Goal: Download file/media

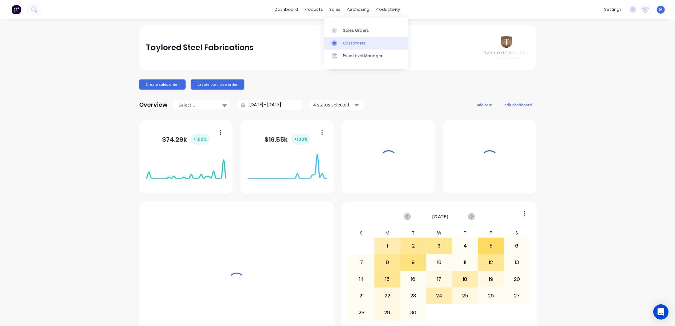
click at [345, 39] on link "Customers" at bounding box center [366, 43] width 84 height 13
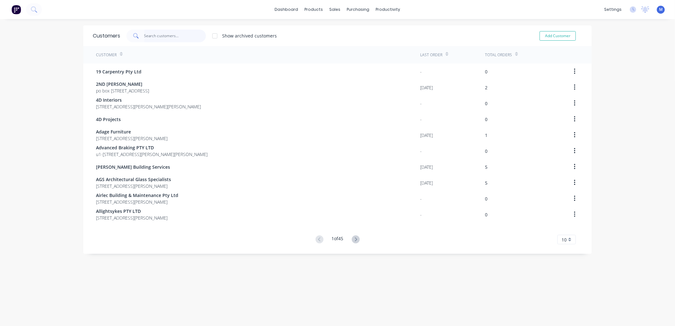
click at [173, 35] on input "text" at bounding box center [175, 36] width 62 height 13
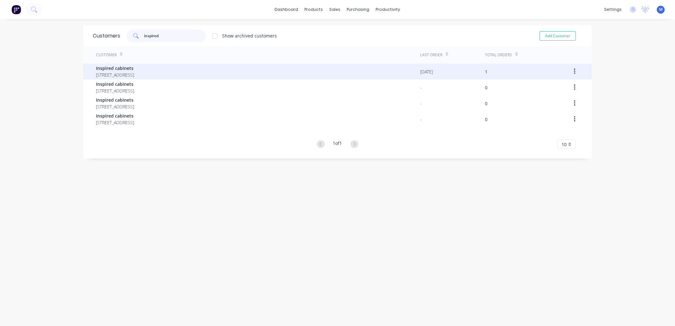
type input "inspired"
click at [132, 65] on span "Inspired cabinets" at bounding box center [115, 68] width 38 height 7
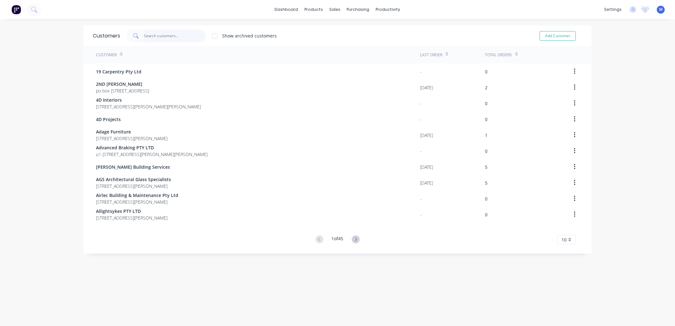
click at [155, 37] on input "text" at bounding box center [175, 36] width 62 height 13
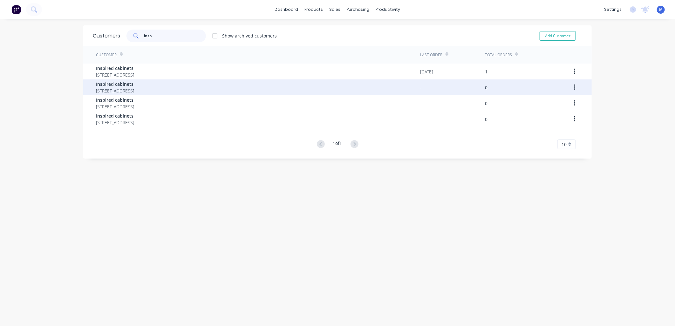
type input "insp"
click at [132, 84] on span "Inspired cabinets" at bounding box center [115, 84] width 38 height 7
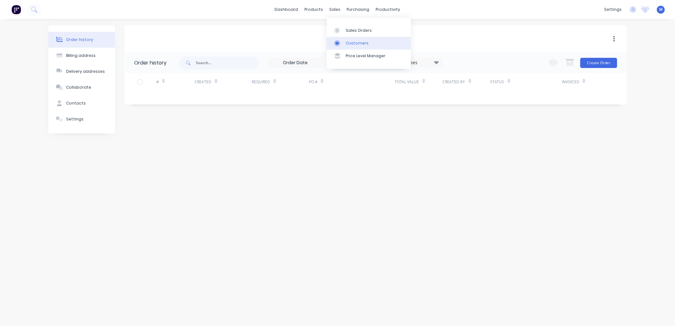
click at [340, 45] on div at bounding box center [339, 43] width 10 height 6
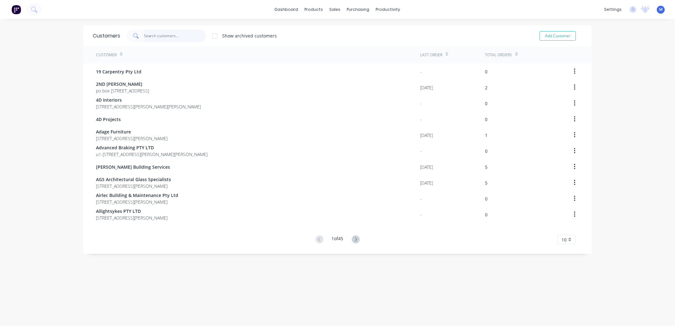
click at [170, 38] on input "text" at bounding box center [175, 36] width 62 height 13
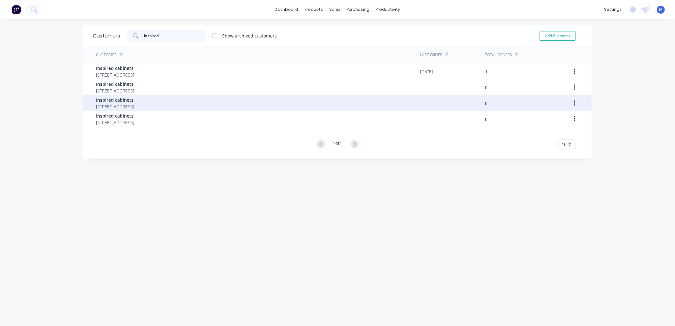
type input "inspired"
click at [130, 102] on span "Inspired cabinets" at bounding box center [115, 100] width 38 height 7
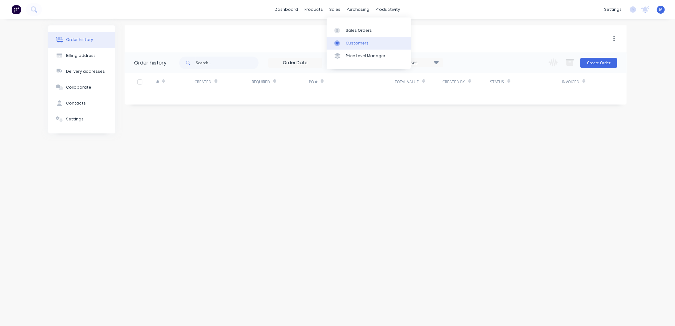
click at [344, 39] on link "Customers" at bounding box center [369, 43] width 84 height 13
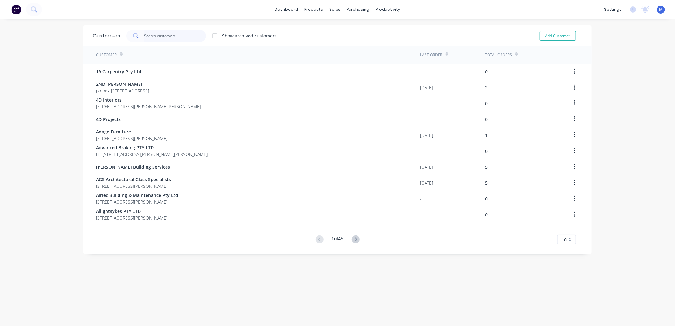
click at [170, 37] on input "text" at bounding box center [175, 36] width 62 height 13
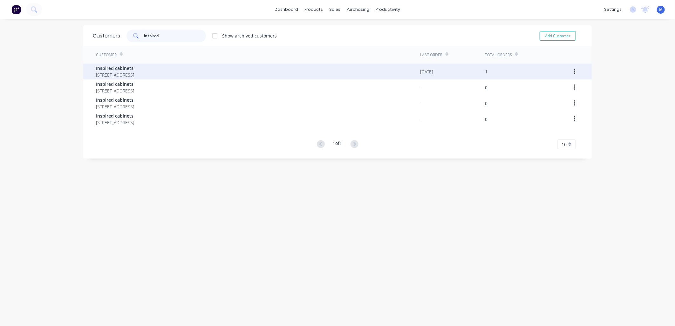
type input "inspired"
click at [134, 69] on span "Inspired cabinets" at bounding box center [115, 68] width 38 height 7
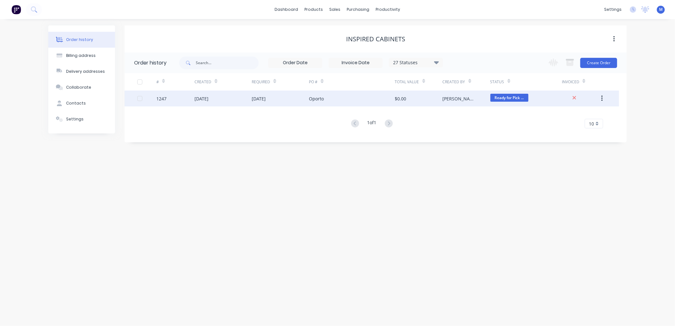
click at [317, 100] on div "Oporto" at bounding box center [316, 98] width 15 height 7
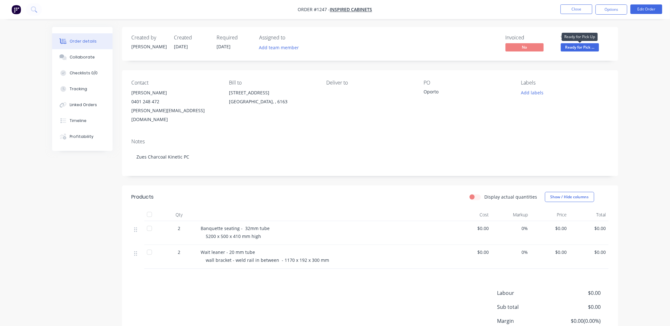
click at [573, 48] on span "Ready for Pick ..." at bounding box center [580, 47] width 38 height 8
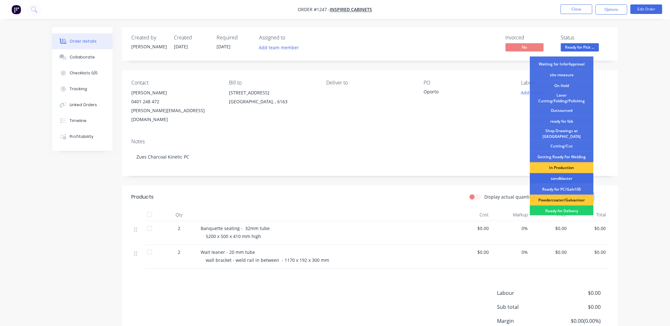
scroll to position [71, 0]
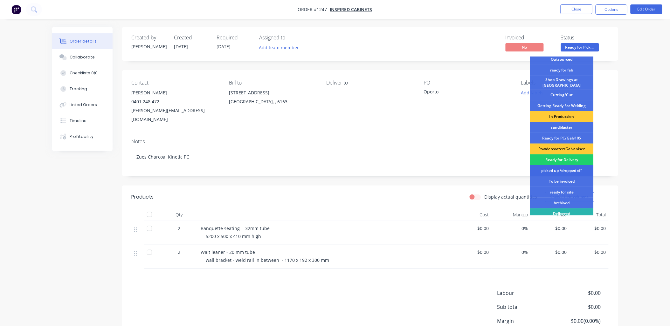
click at [560, 165] on div "picked up /dropped off" at bounding box center [562, 170] width 64 height 11
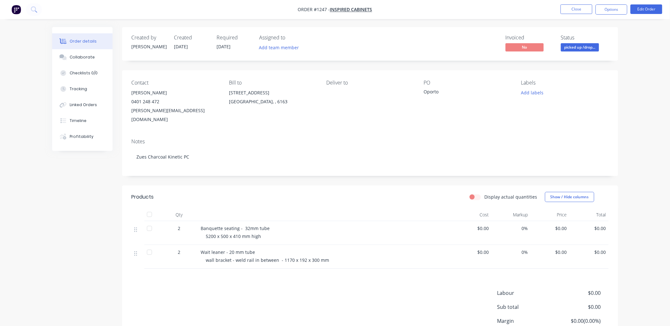
click at [606, 70] on div "Created by [PERSON_NAME] Created [DATE] Required [DATE] Assigned to Add team me…" at bounding box center [370, 200] width 496 height 346
click at [577, 9] on button "Close" at bounding box center [576, 9] width 32 height 10
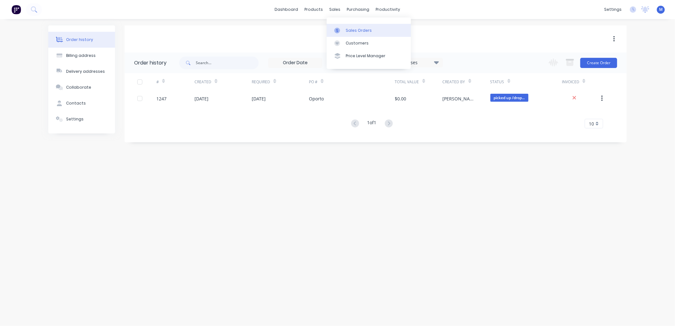
click at [344, 31] on link "Sales Orders" at bounding box center [369, 30] width 84 height 13
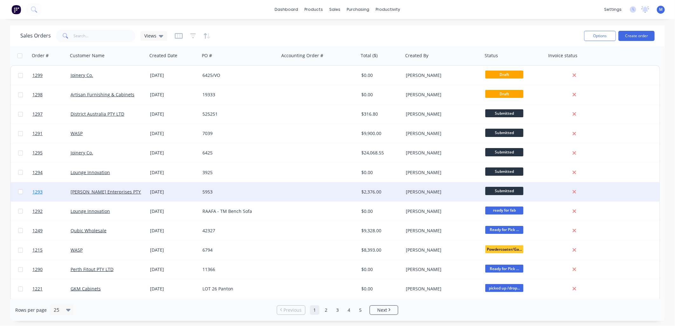
click at [38, 191] on span "1293" at bounding box center [37, 192] width 10 height 6
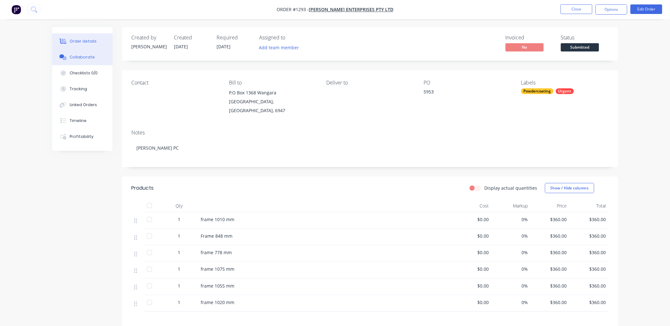
click at [86, 56] on div "Collaborate" at bounding box center [82, 57] width 25 height 6
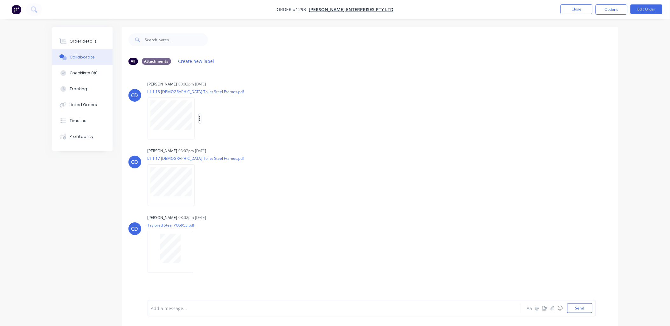
click at [200, 118] on icon "button" at bounding box center [199, 119] width 1 height 6
click at [216, 133] on button "Download" at bounding box center [242, 135] width 72 height 14
click at [199, 183] on button "button" at bounding box center [200, 185] width 3 height 9
click at [215, 198] on button "Download" at bounding box center [242, 202] width 72 height 14
click at [198, 251] on icon "button" at bounding box center [199, 252] width 2 height 7
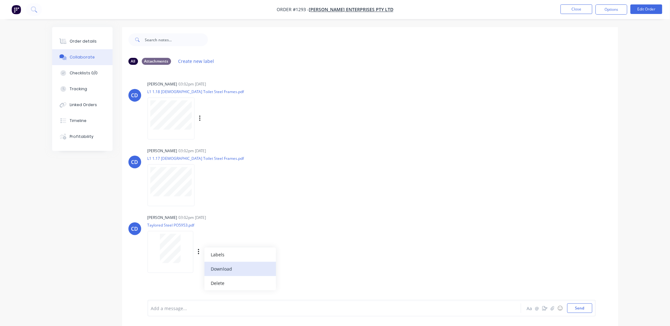
click at [216, 266] on button "Download" at bounding box center [240, 269] width 72 height 14
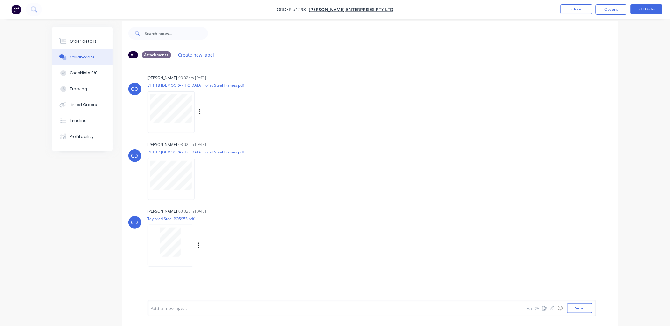
scroll to position [10, 0]
